Goal: Task Accomplishment & Management: Complete application form

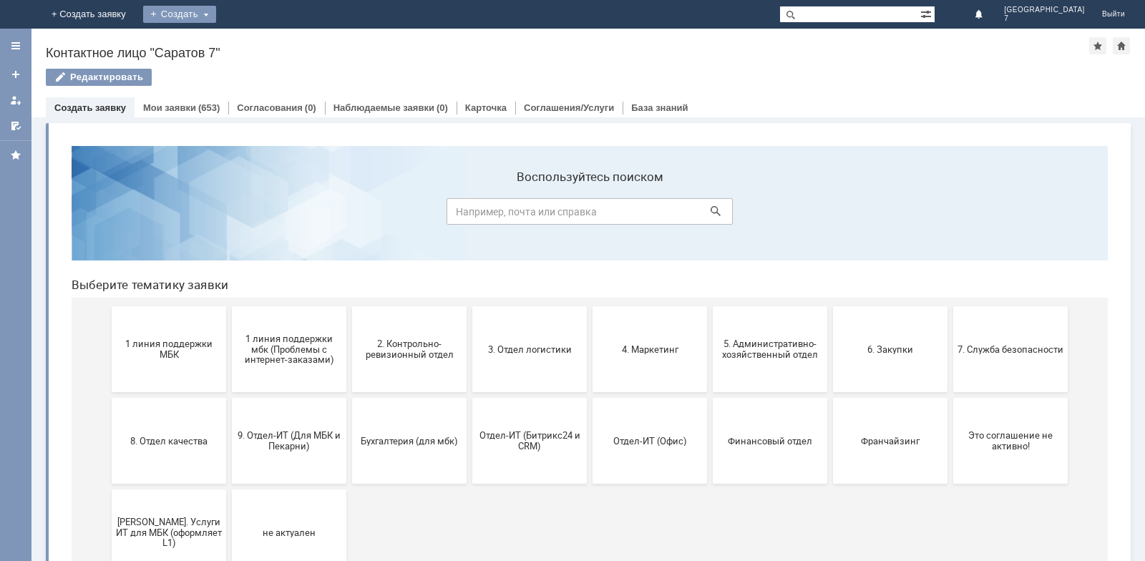
click at [216, 18] on div "Создать" at bounding box center [179, 14] width 73 height 17
click at [255, 45] on link "Заявка" at bounding box center [200, 42] width 109 height 17
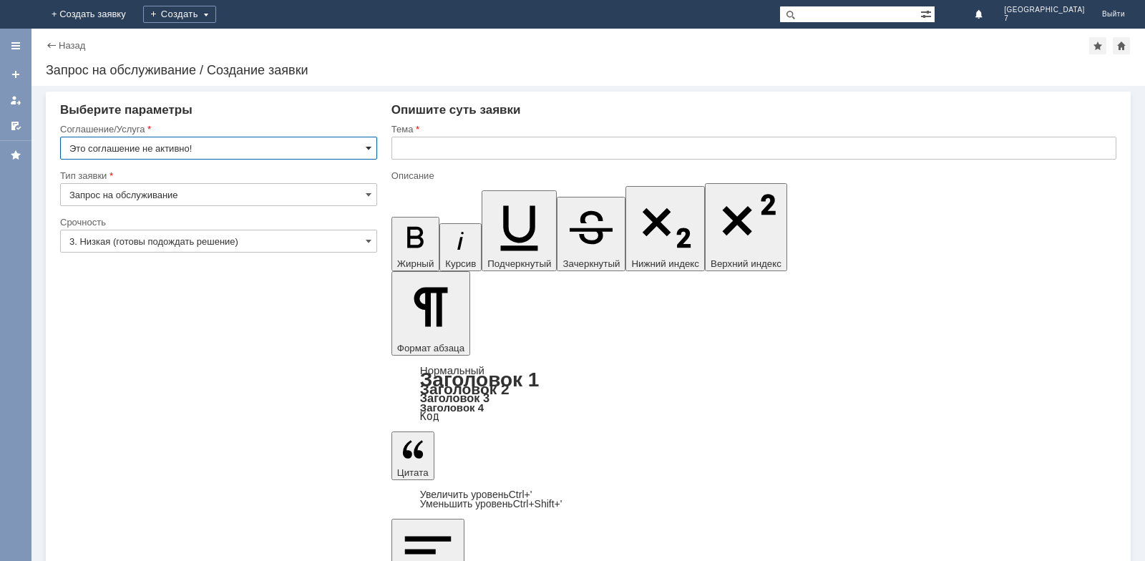
click at [371, 150] on div "Это соглашение не активно!" at bounding box center [218, 148] width 317 height 23
click at [372, 145] on input "Это соглашение не активно!" at bounding box center [218, 148] width 317 height 23
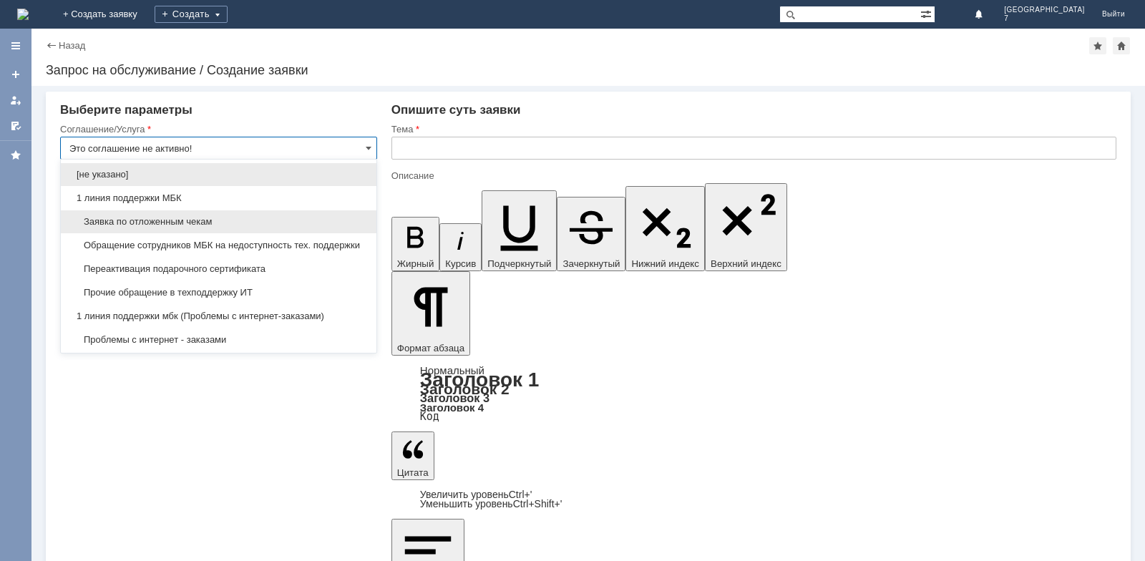
click at [165, 220] on span "Заявка по отложенным чекам" at bounding box center [218, 221] width 299 height 11
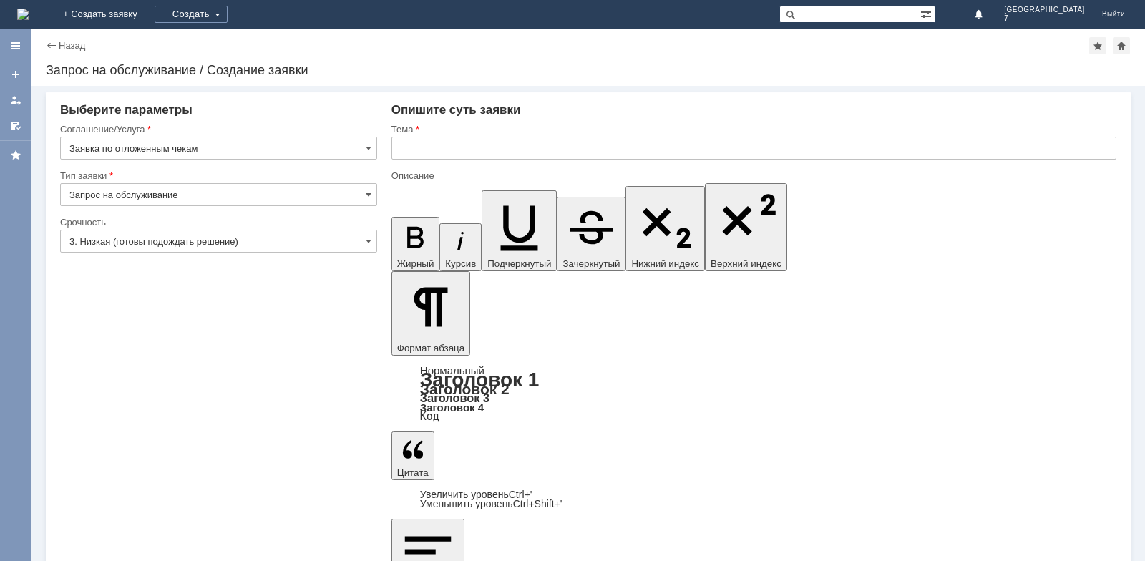
type input "Заявка по отложенным чекам"
click at [369, 192] on span at bounding box center [369, 194] width 6 height 11
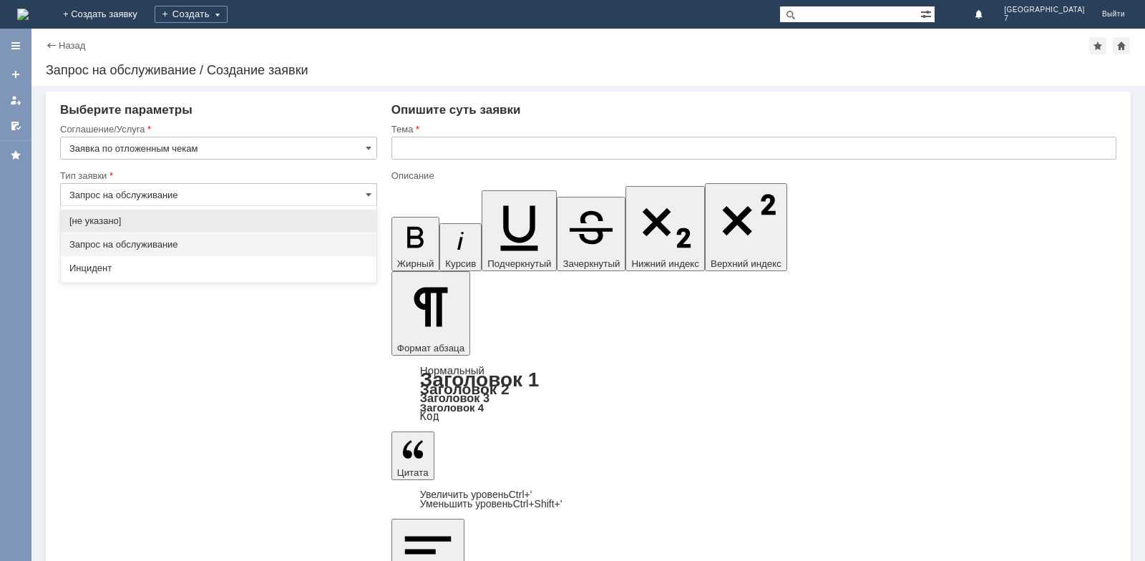
click at [142, 246] on span "Запрос на обслуживание" at bounding box center [218, 244] width 299 height 11
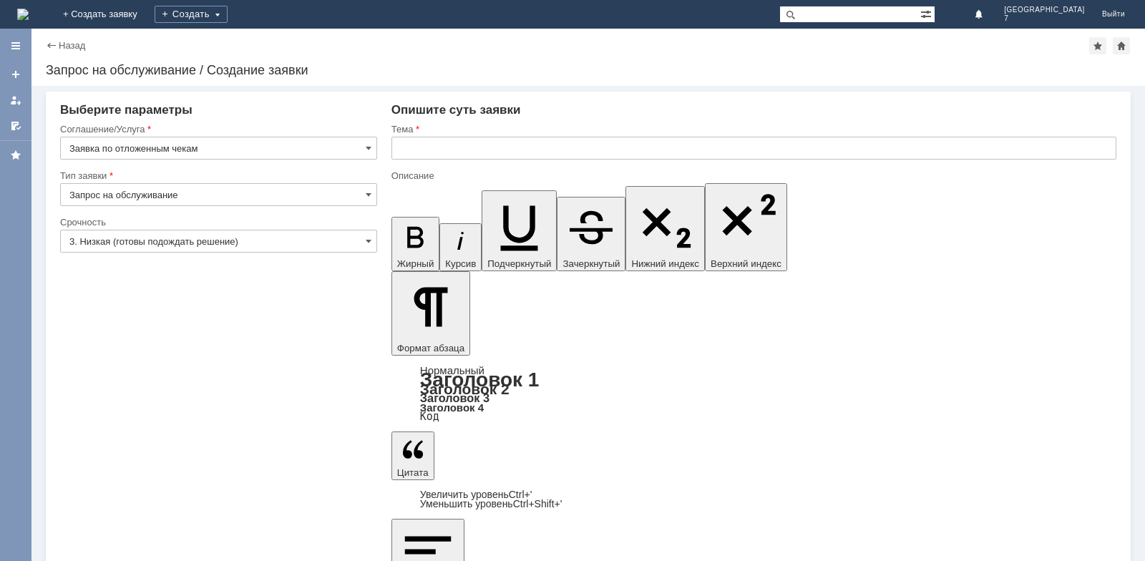
type input "Запрос на обслуживание"
click at [370, 241] on span at bounding box center [369, 241] width 6 height 11
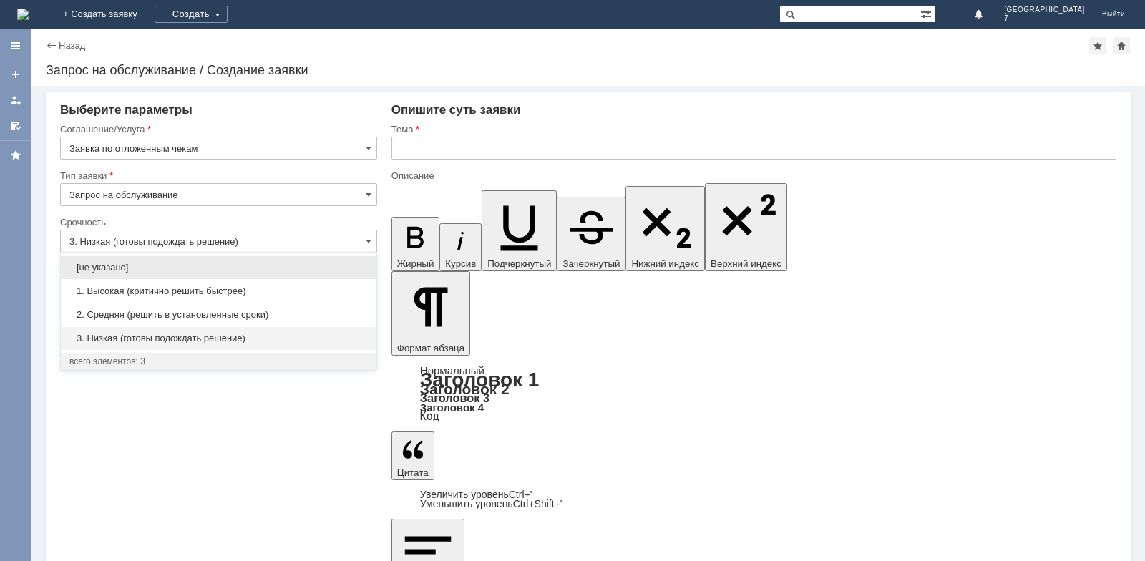
click at [126, 290] on span "1. Высокая (критично решить быстрее)" at bounding box center [218, 291] width 299 height 11
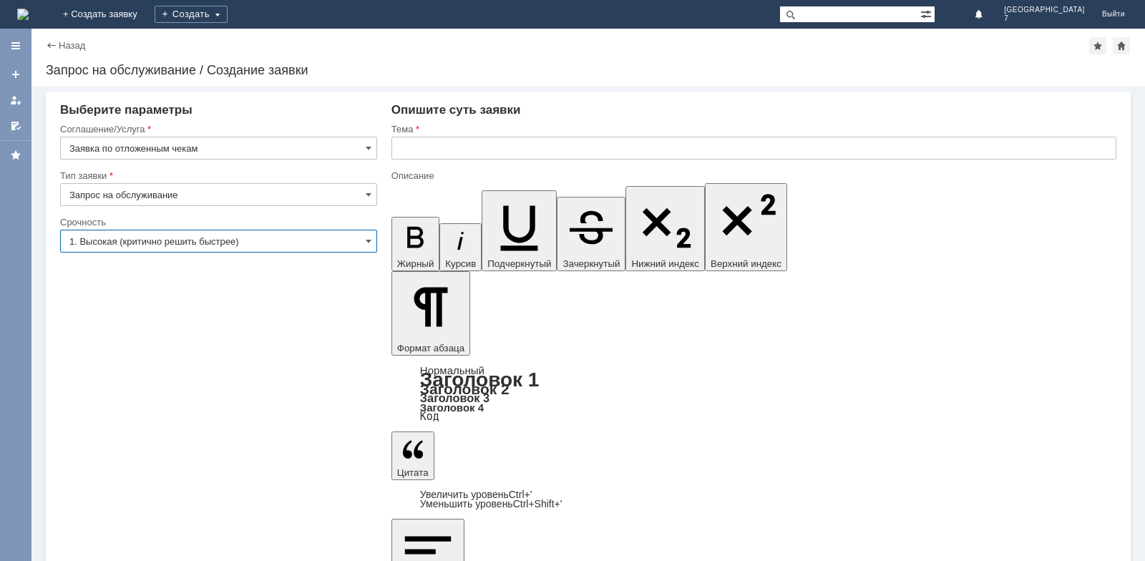
type input "1. Высокая (критично решить быстрее)"
click at [407, 152] on input "text" at bounding box center [754, 148] width 725 height 23
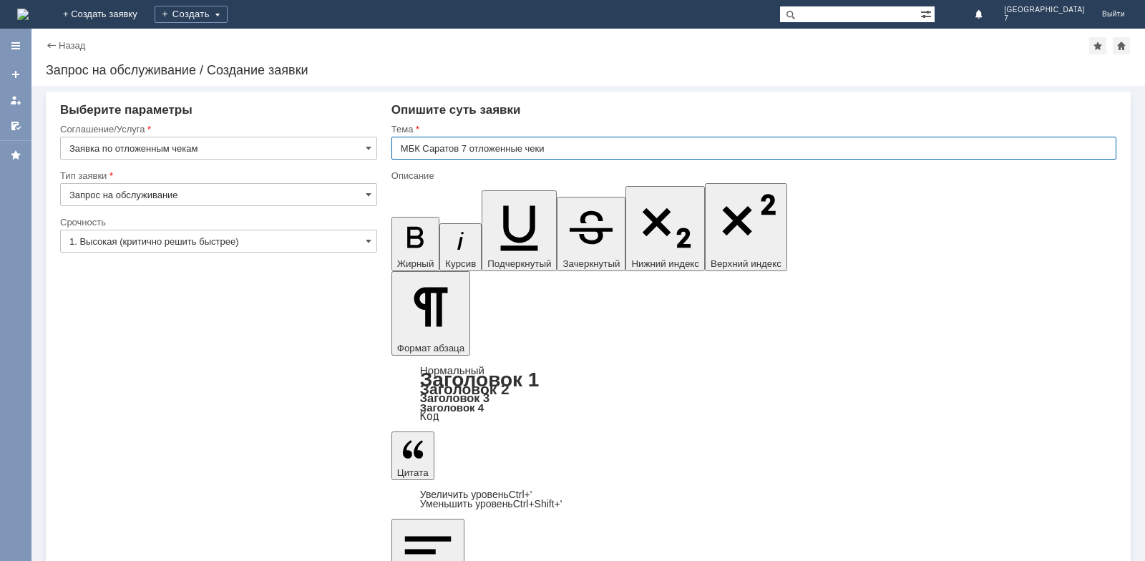
type input "МБК Саратов 7 отложенные чеки"
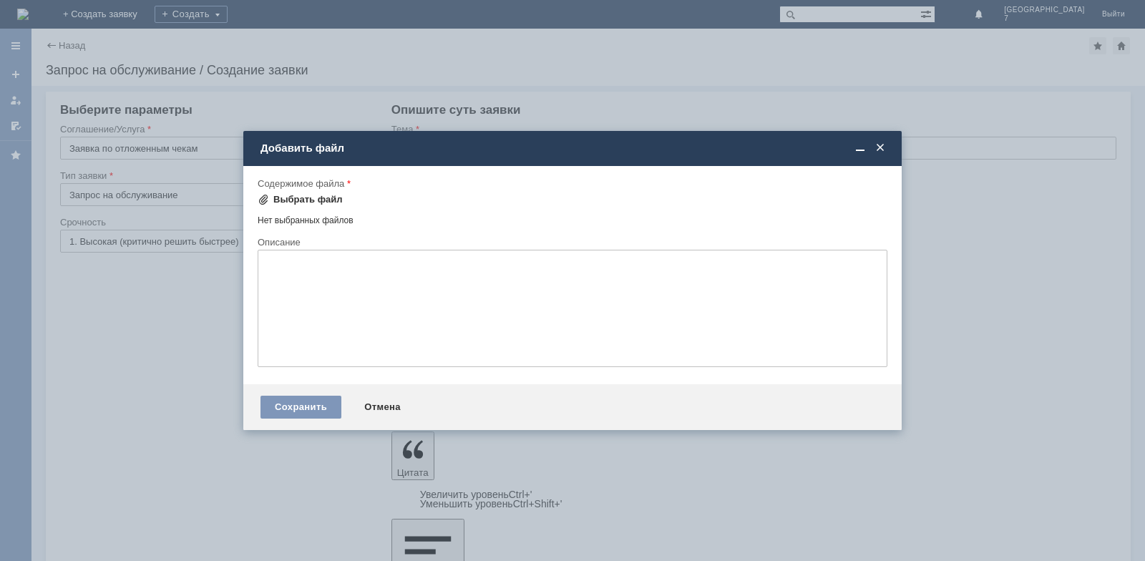
click at [308, 198] on div "Выбрать файл" at bounding box center [307, 199] width 69 height 11
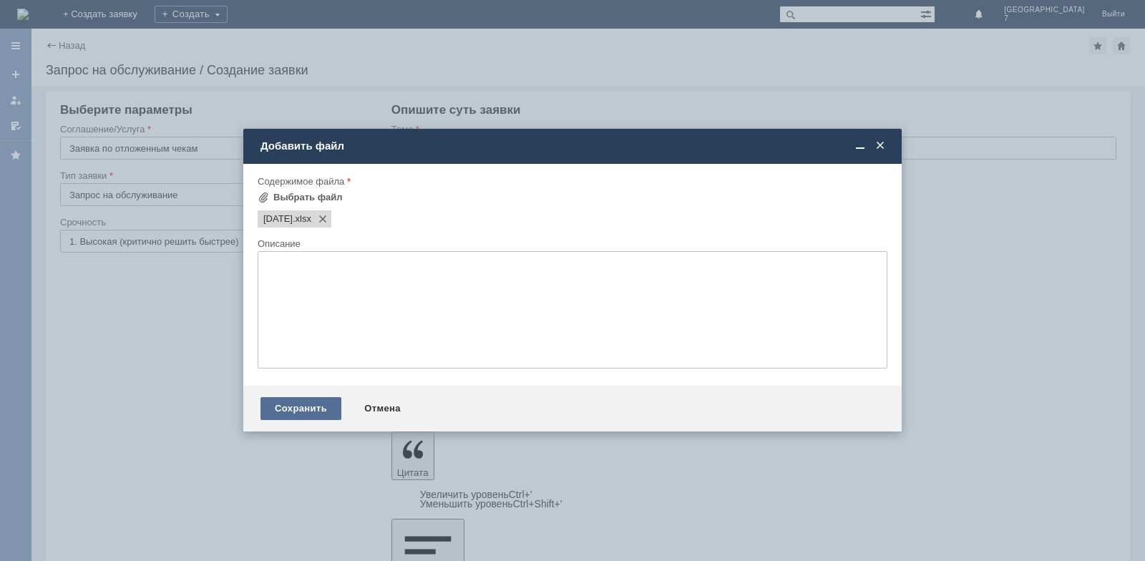
click at [327, 408] on div "Сохранить" at bounding box center [301, 408] width 81 height 23
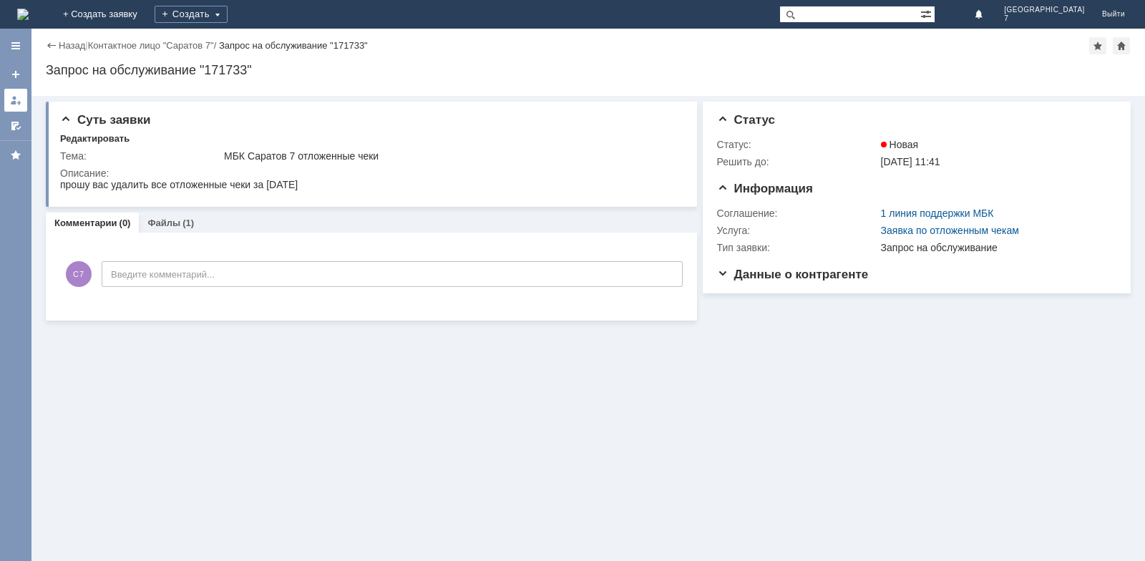
click at [16, 105] on div at bounding box center [15, 99] width 11 height 11
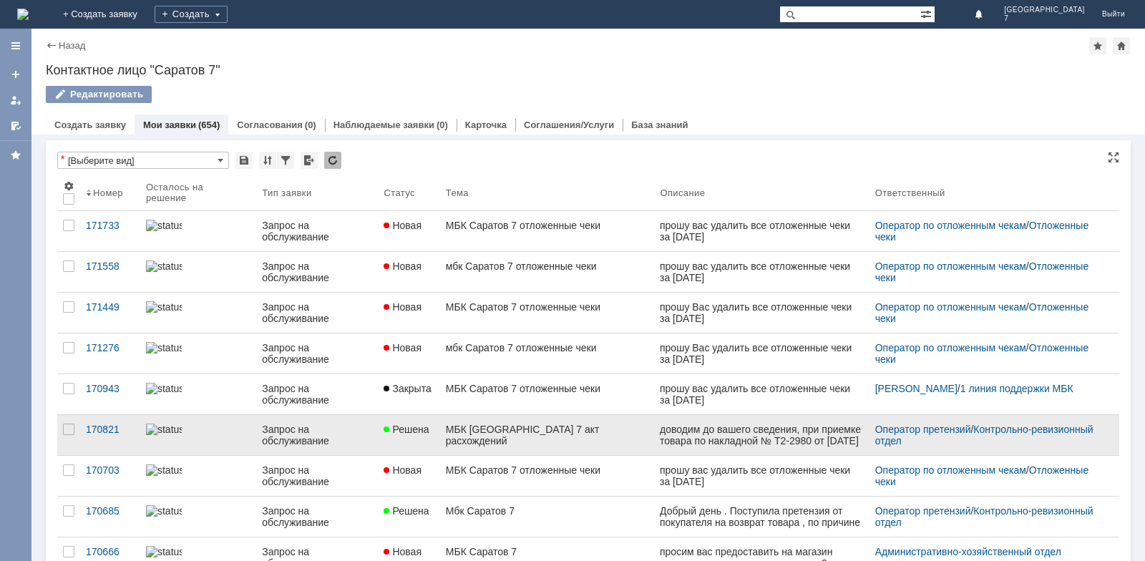
click at [413, 436] on link "Решена" at bounding box center [409, 435] width 62 height 40
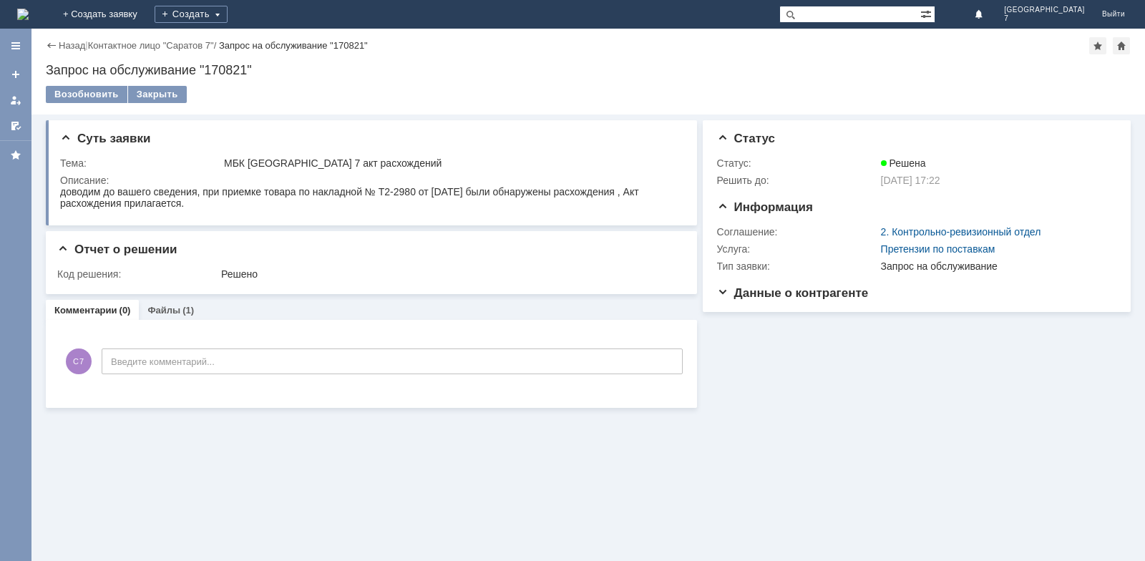
click at [50, 47] on div "Назад" at bounding box center [65, 45] width 39 height 11
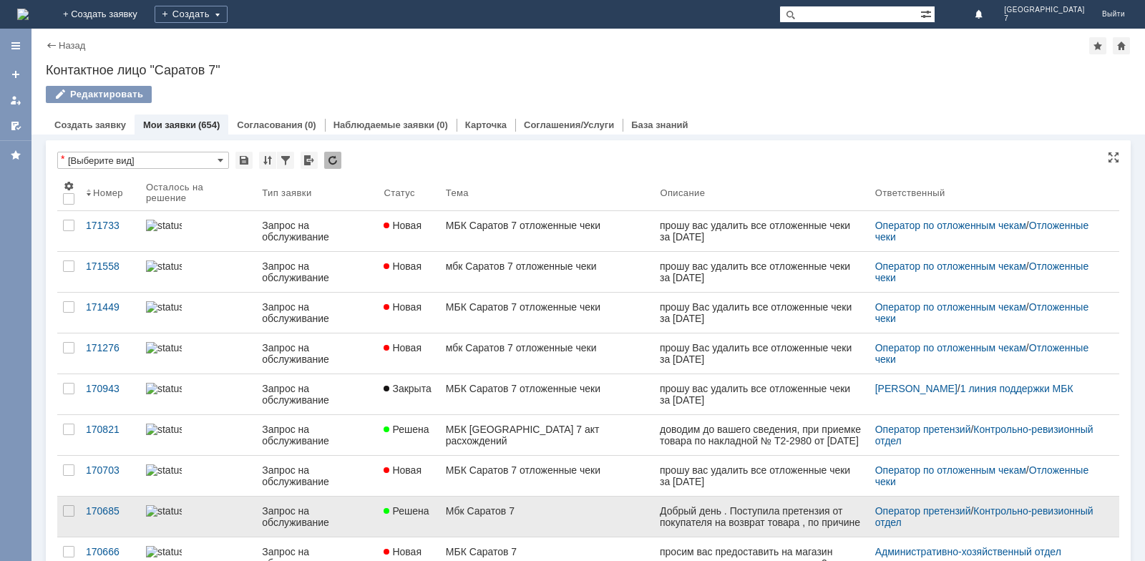
click at [437, 510] on link "Решена" at bounding box center [409, 517] width 62 height 40
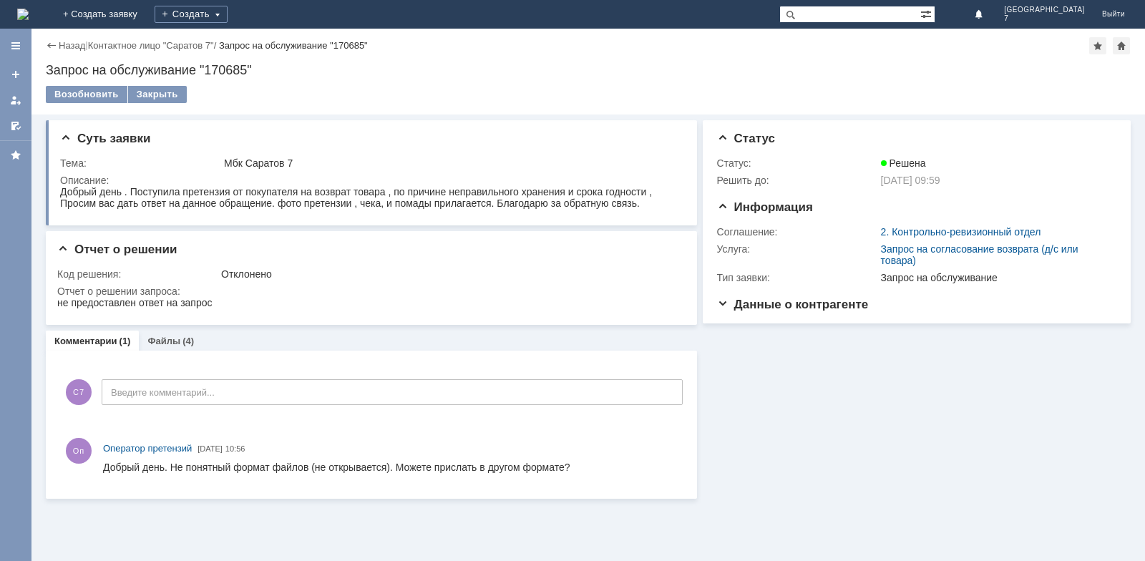
click at [48, 42] on div "Назад" at bounding box center [65, 45] width 39 height 11
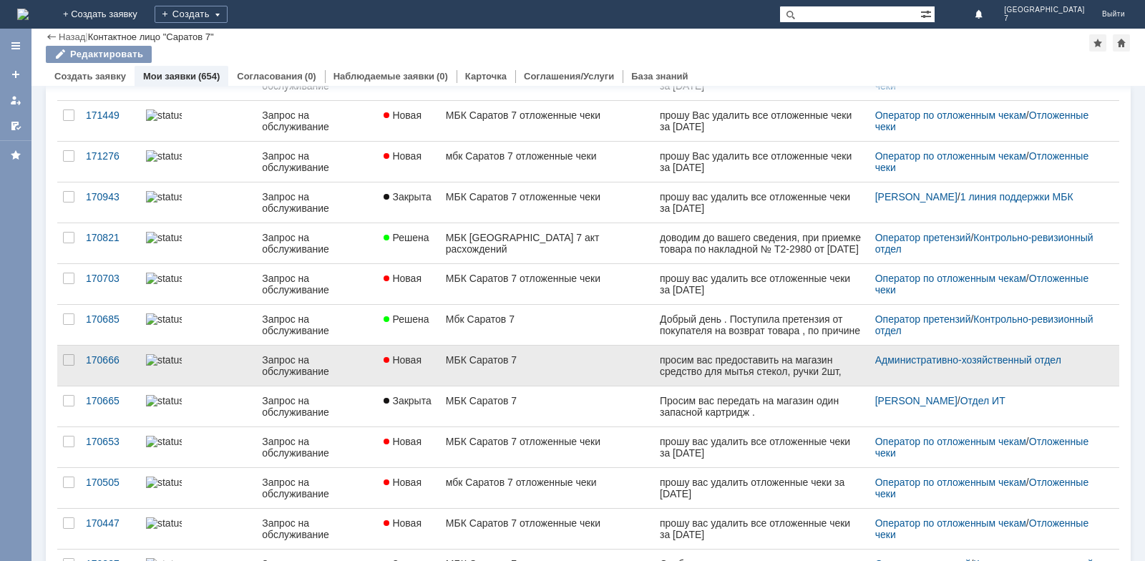
click at [371, 360] on div "Запрос на обслуживание" at bounding box center [317, 365] width 110 height 23
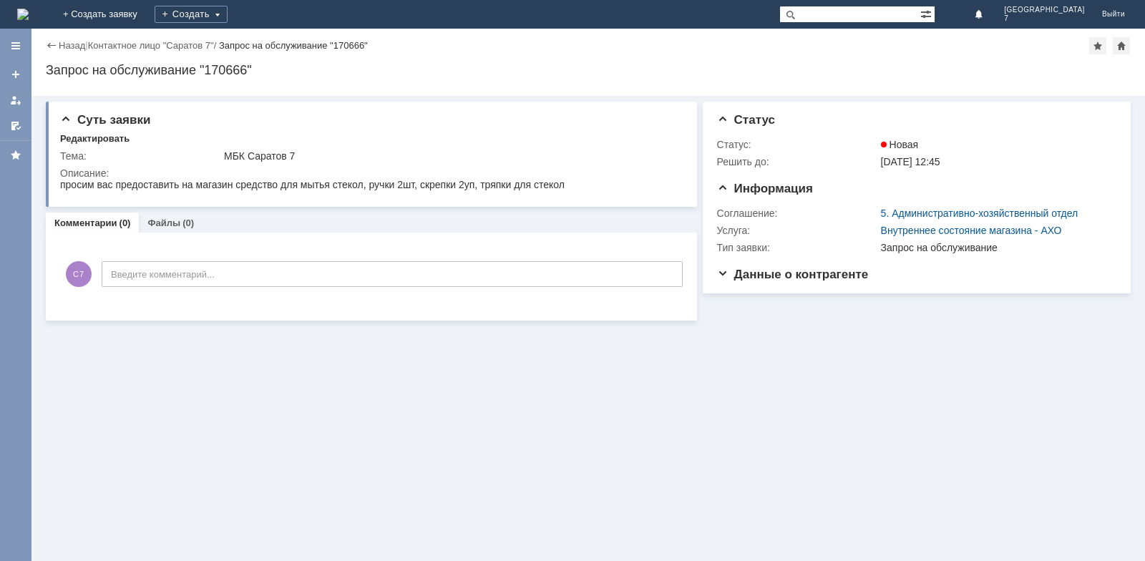
click at [49, 47] on div "Назад" at bounding box center [65, 45] width 39 height 11
